Goal: Transaction & Acquisition: Purchase product/service

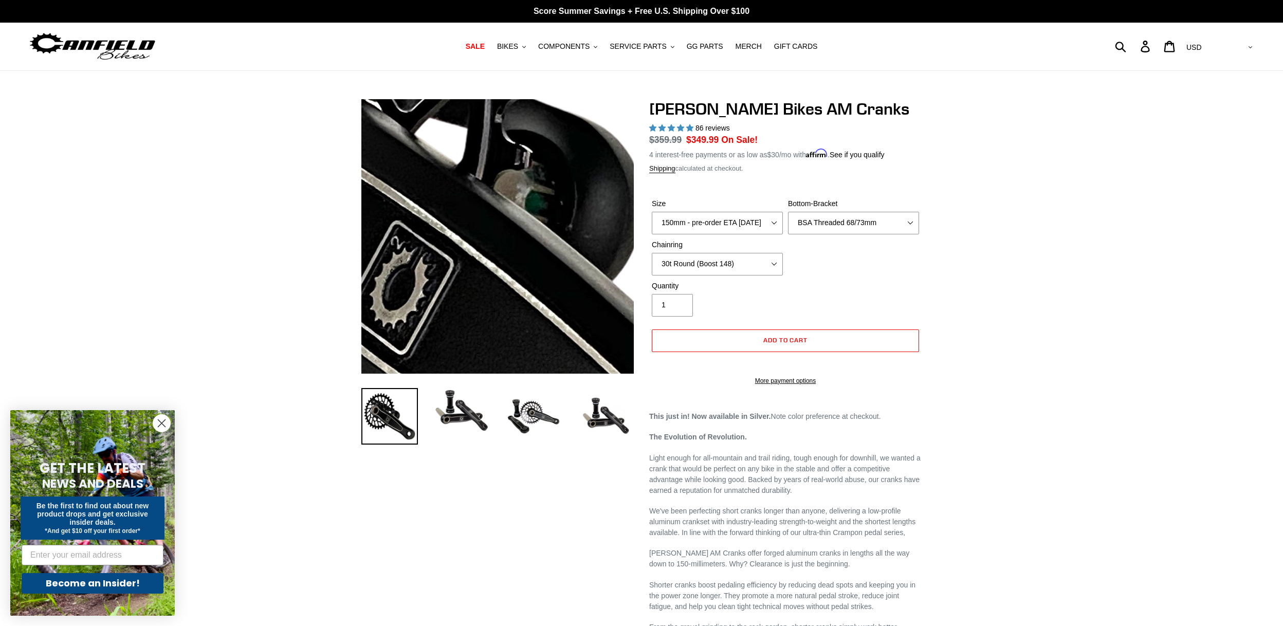
select select "BSA Threaded 68/73mm"
select select "30t Round (Boost 148)"
select select "highest-rating"
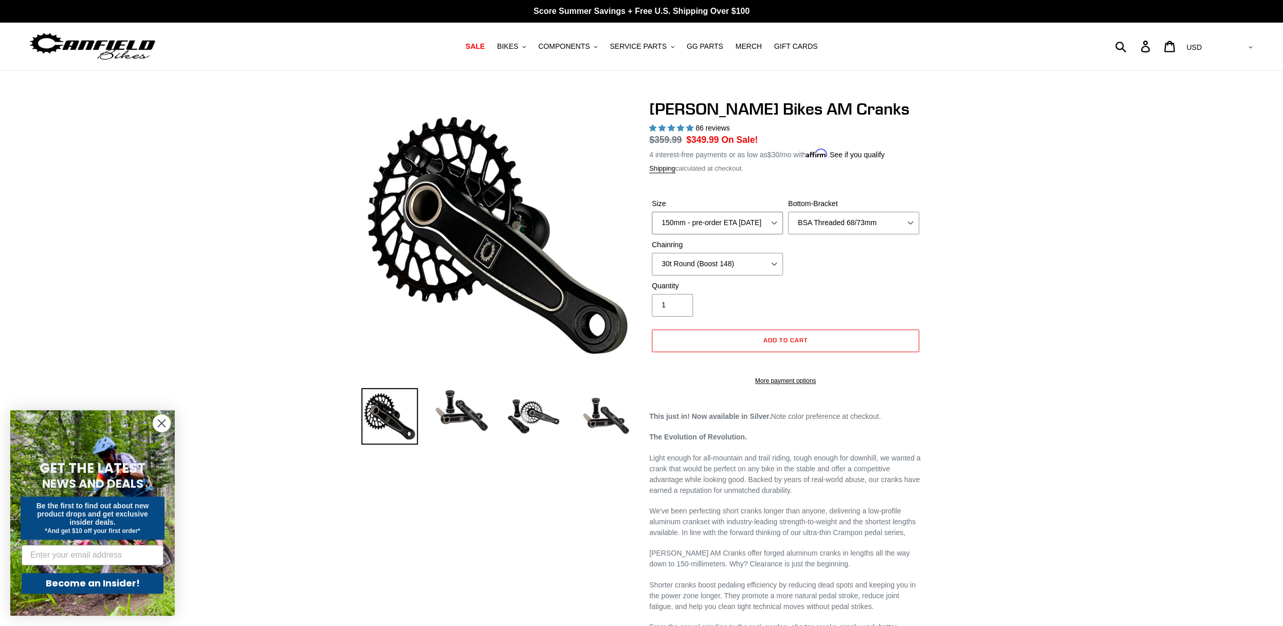
click option "150mm - pre-order ETA 9/30/25" at bounding box center [0, 0] width 0 height 0
click option "BSA Threaded 68/73mm" at bounding box center [0, 0] width 0 height 0
click option "30t Round (Boost 148)" at bounding box center [0, 0] width 0 height 0
click at [838, 340] on button "Add to cart" at bounding box center [785, 340] width 267 height 23
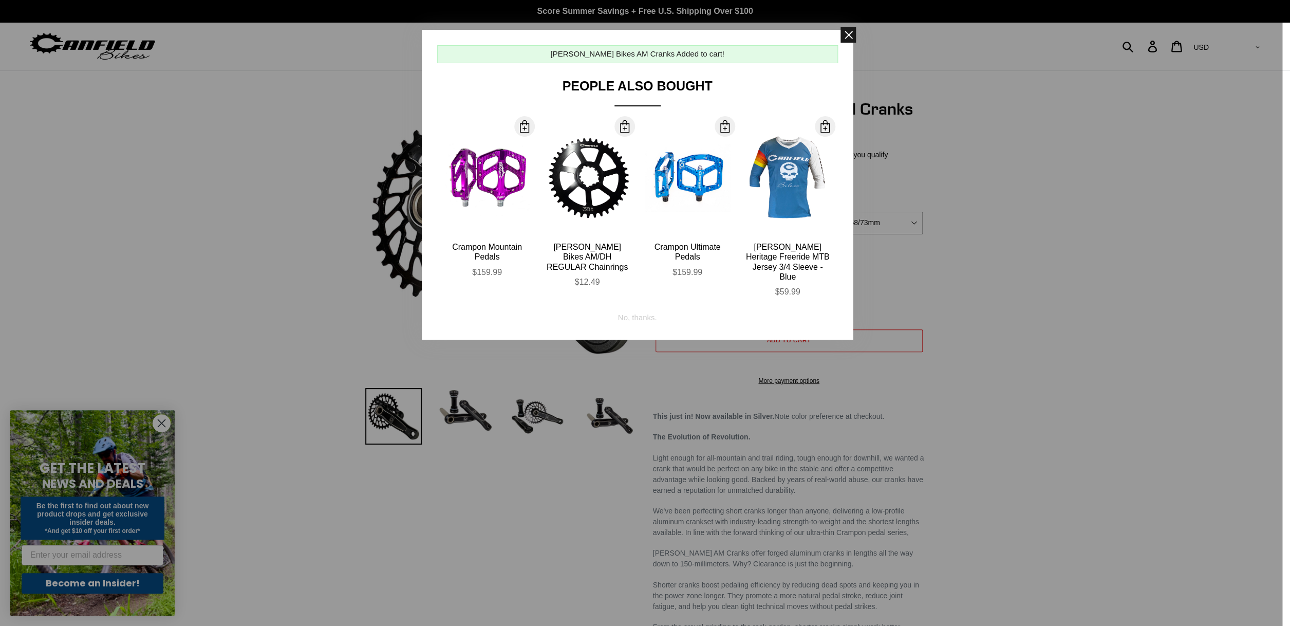
click at [844, 39] on span at bounding box center [848, 34] width 15 height 15
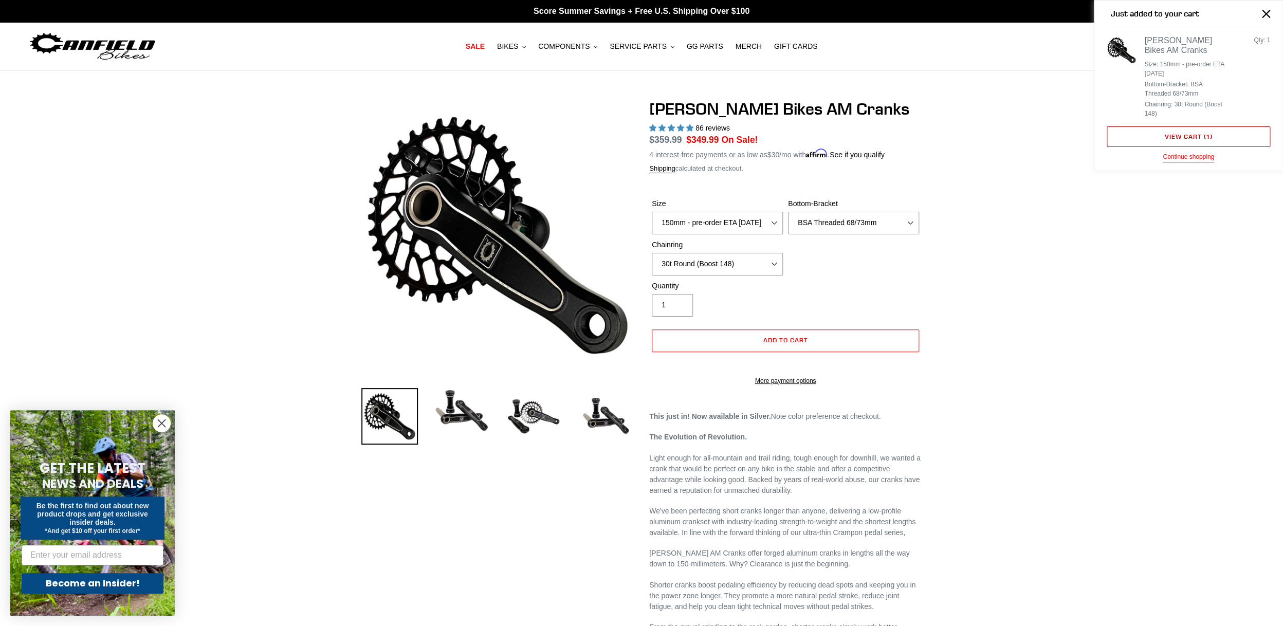
click at [1179, 135] on link "View cart ( 1 )" at bounding box center [1187, 136] width 163 height 21
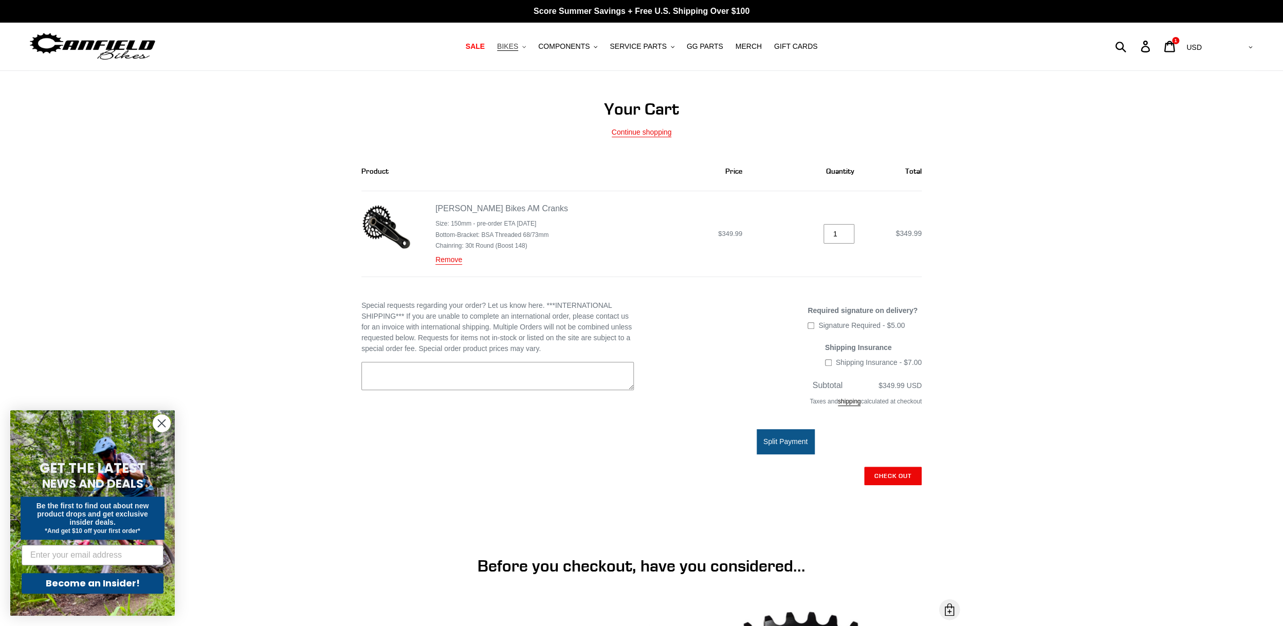
click at [508, 47] on span "BIKES" at bounding box center [507, 46] width 21 height 9
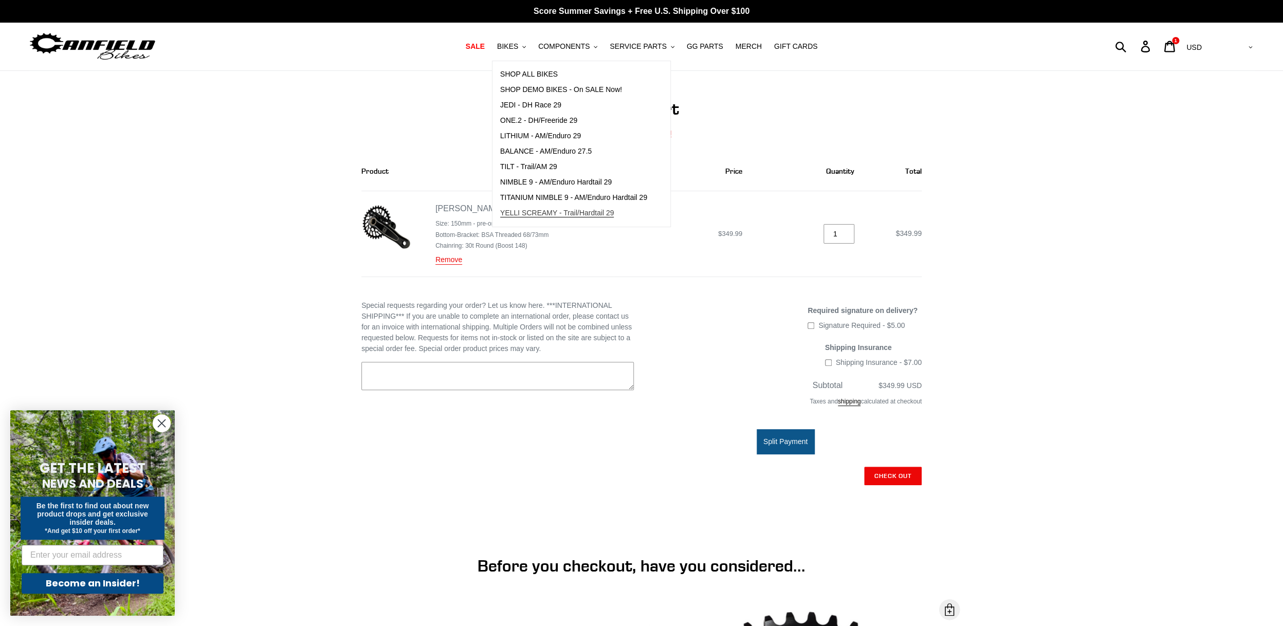
click at [608, 210] on span "YELLI SCREAMY - Trail/Hardtail 29" at bounding box center [557, 213] width 114 height 9
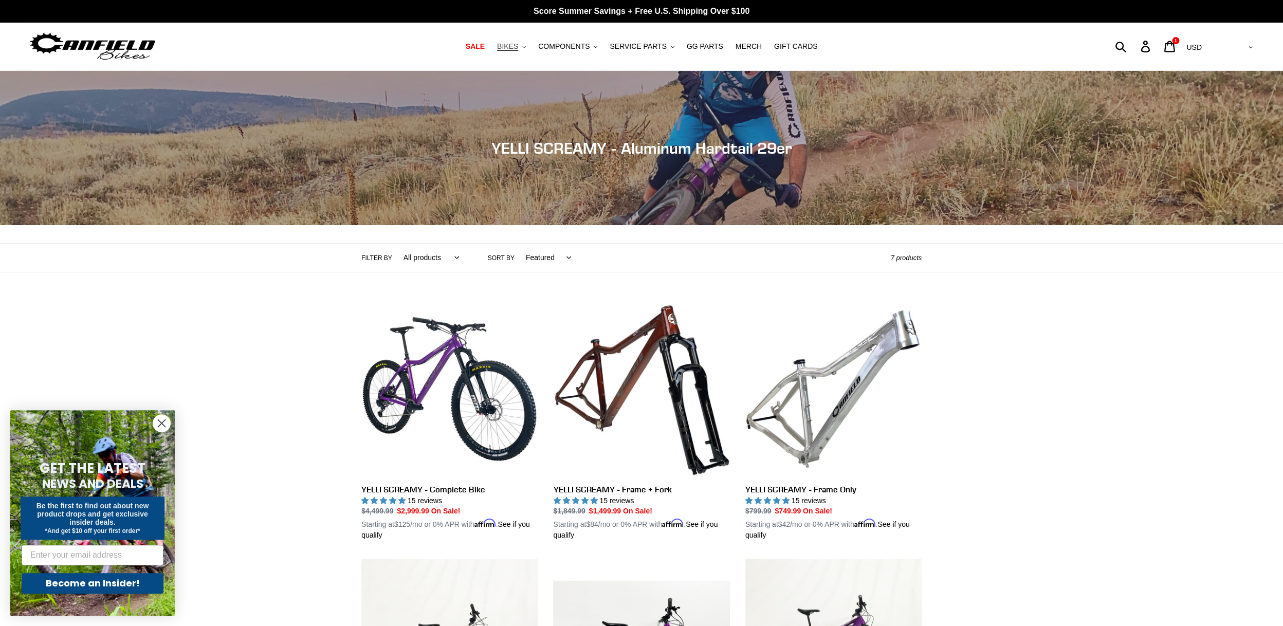
click at [522, 46] on button "BIKES .cls-1{fill:#231f20}" at bounding box center [511, 47] width 39 height 14
click at [589, 46] on span "COMPONENTS" at bounding box center [563, 46] width 51 height 9
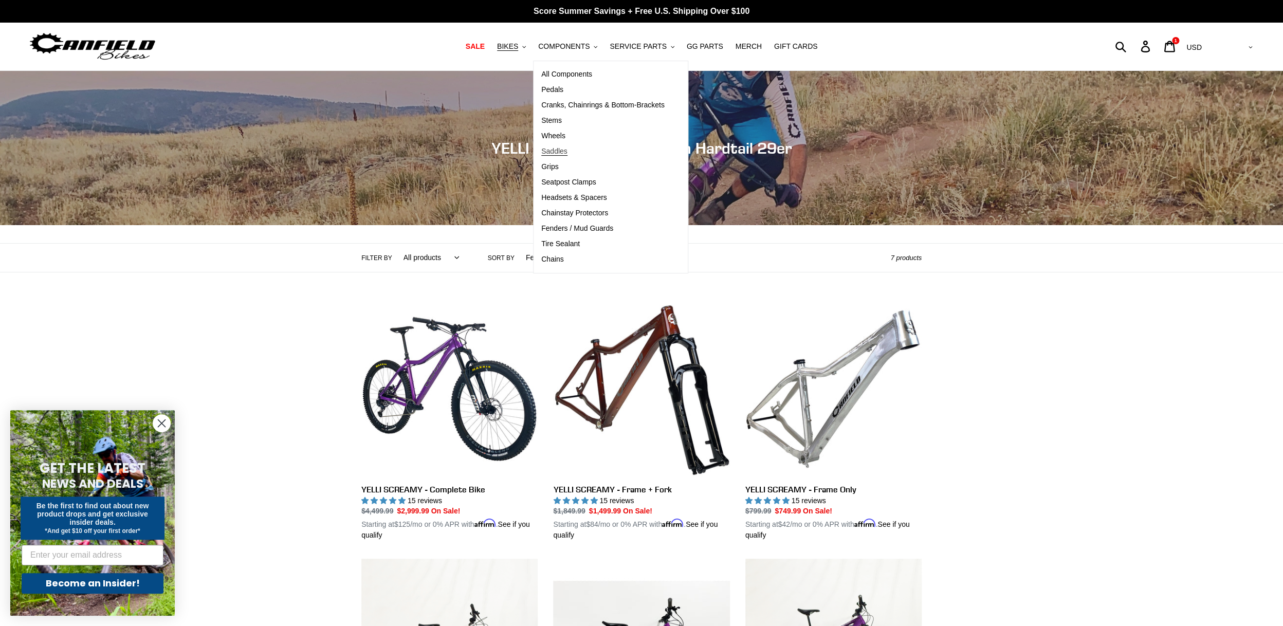
click at [574, 154] on link "Saddles" at bounding box center [602, 151] width 139 height 15
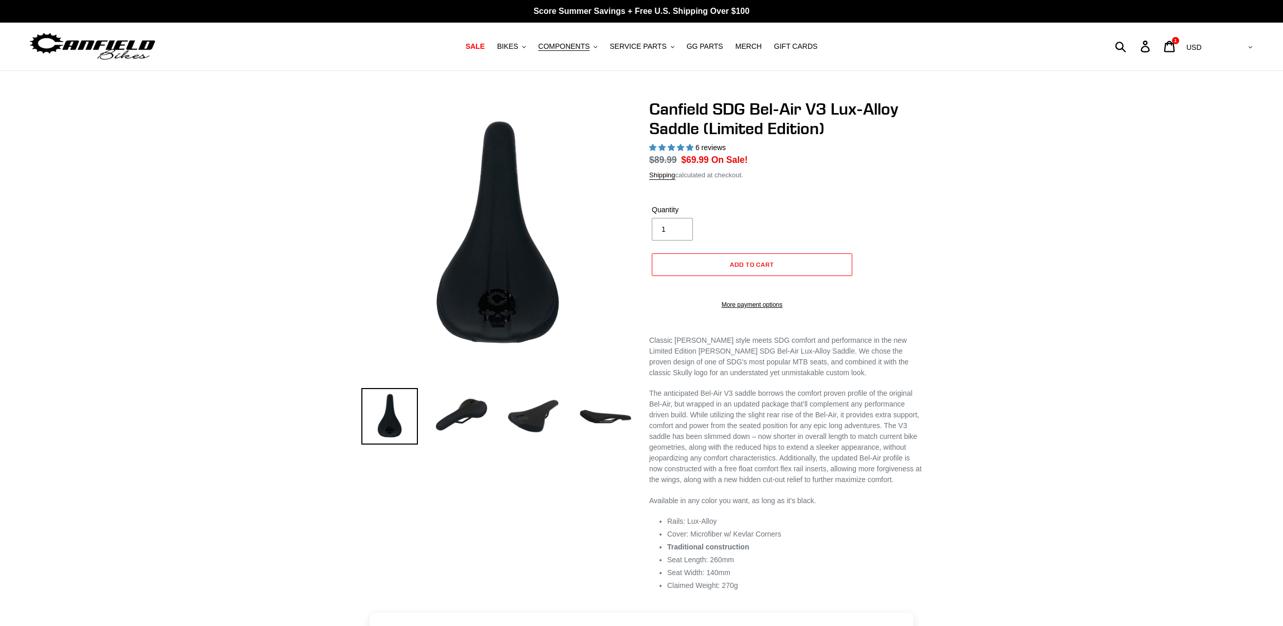
select select "highest-rating"
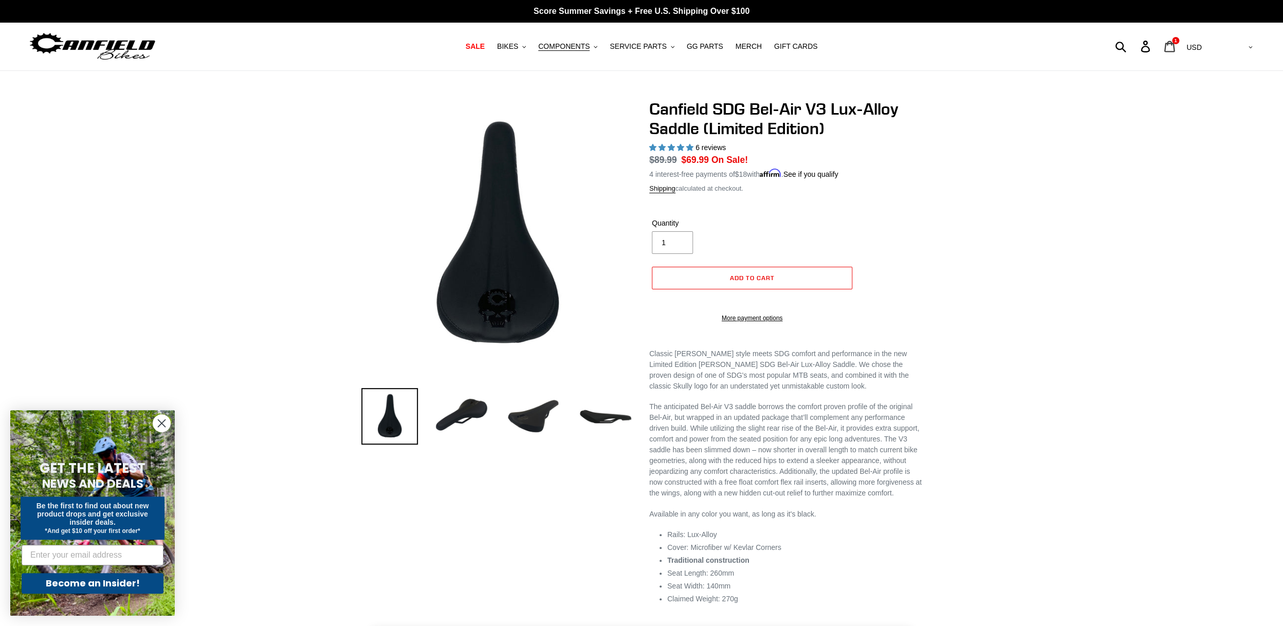
click at [1182, 44] on link "Cart 1 item" at bounding box center [1170, 46] width 24 height 22
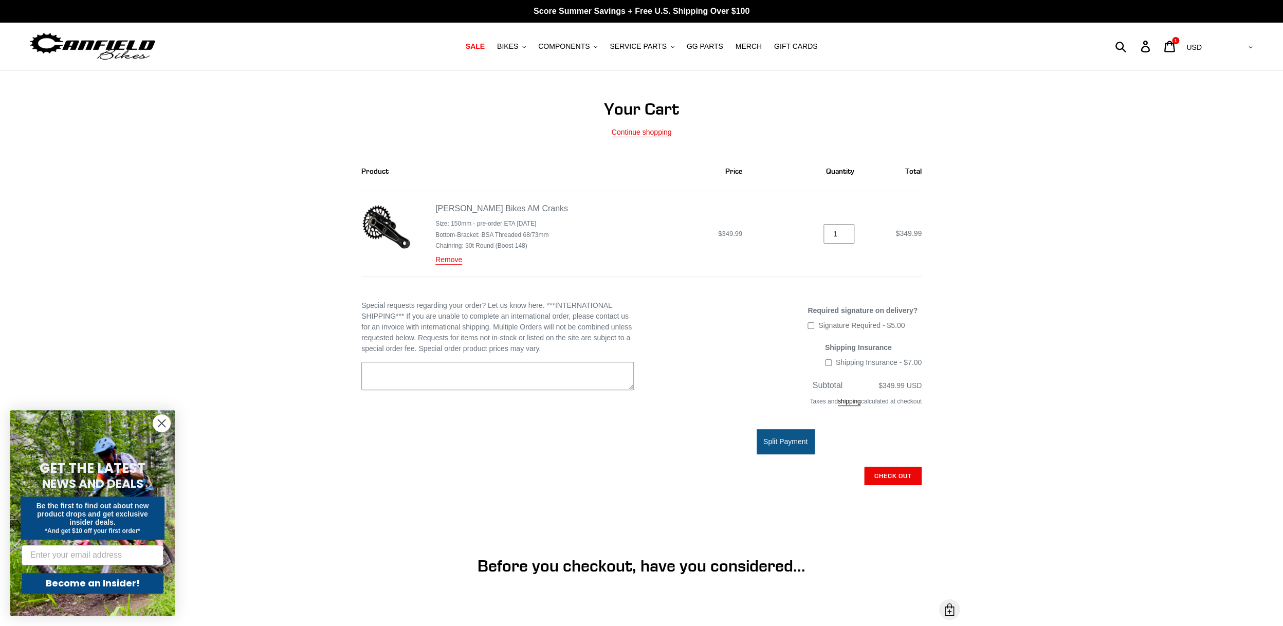
click at [919, 500] on shop-pay-wallet-button at bounding box center [920, 498] width 2 height 8
